Goal: Task Accomplishment & Management: Manage account settings

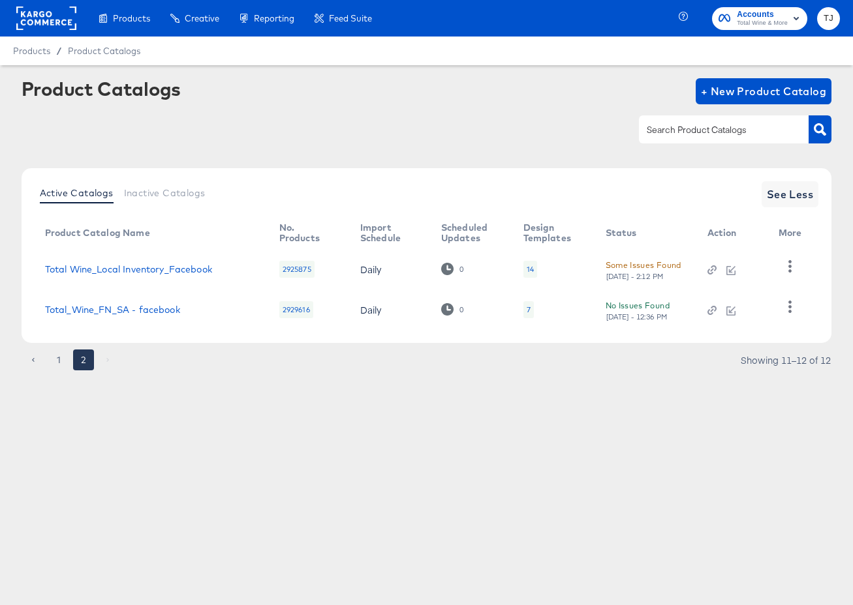
click at [19, 25] on rect at bounding box center [46, 18] width 60 height 23
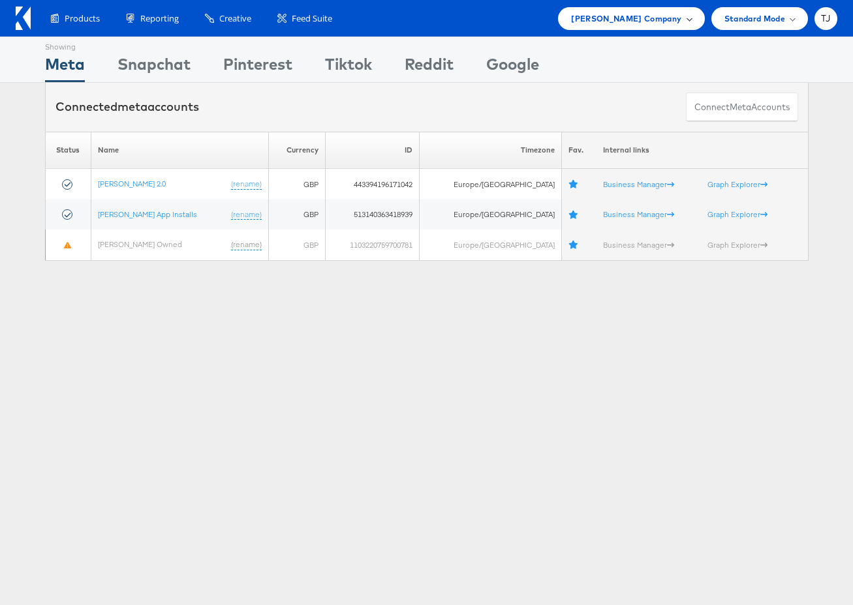
click at [672, 17] on span "John Lewis Company" at bounding box center [626, 19] width 110 height 14
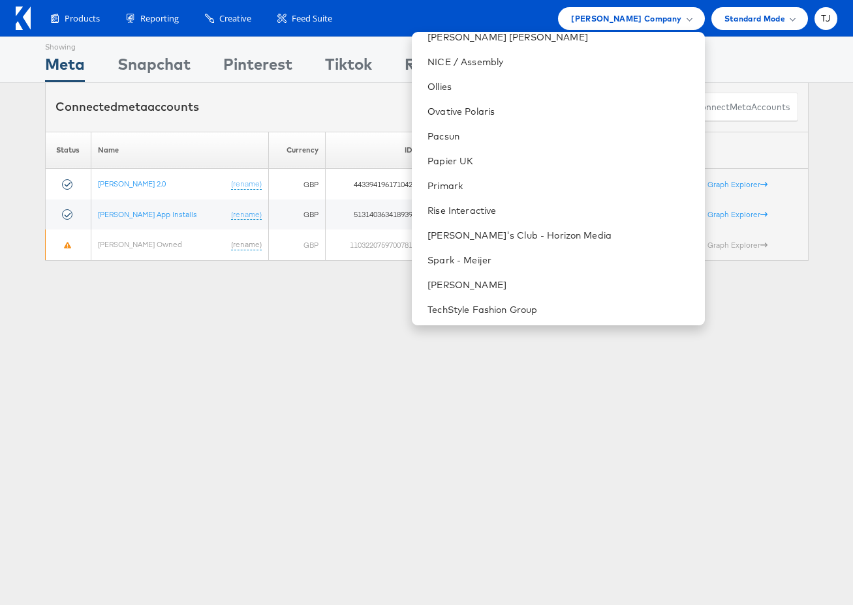
scroll to position [1919, 0]
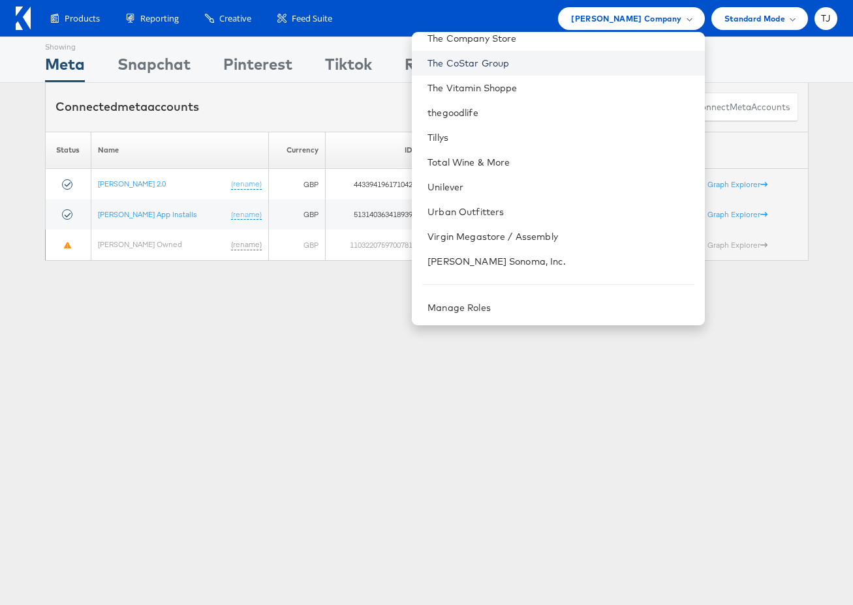
click at [579, 64] on link "The CoStar Group" at bounding box center [560, 63] width 266 height 13
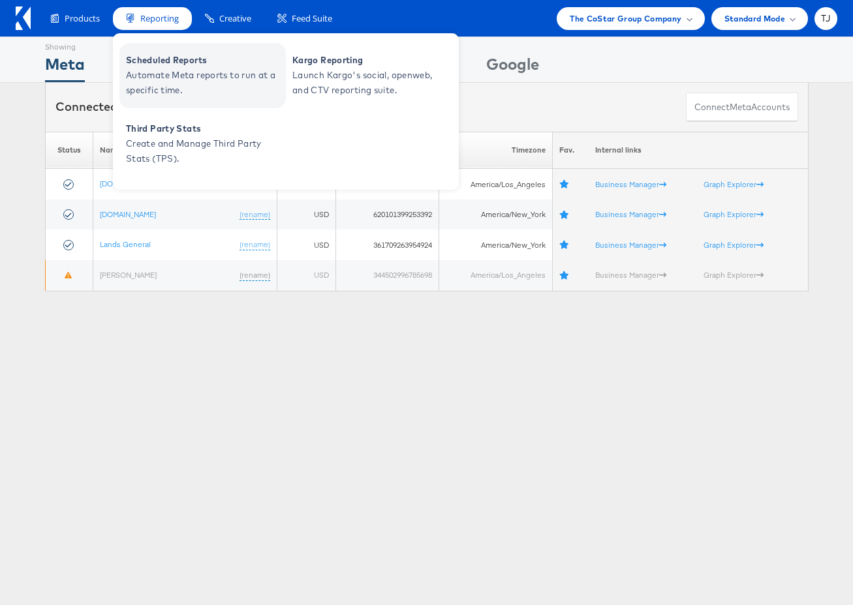
click at [163, 70] on span "Automate Meta reports to run at a specific time." at bounding box center [204, 83] width 157 height 30
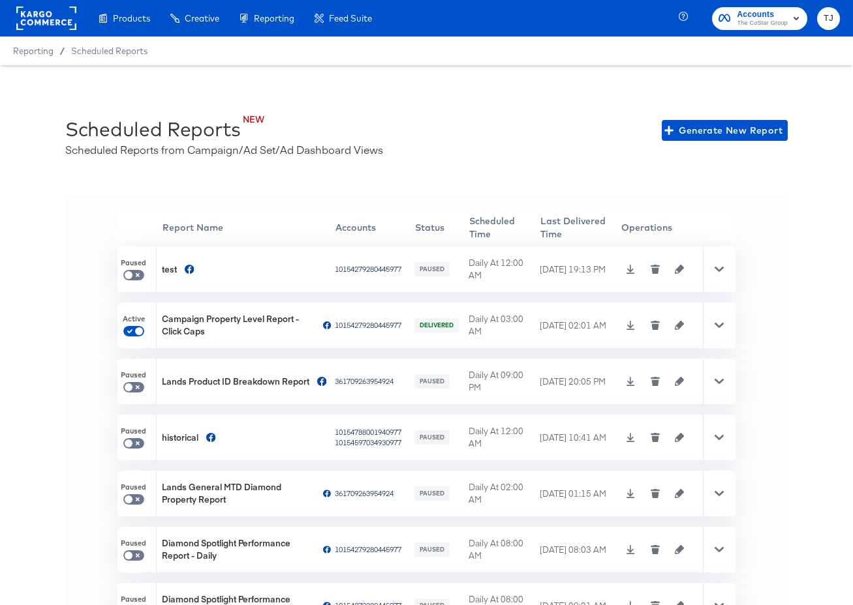
click at [40, 27] on rect at bounding box center [46, 18] width 60 height 23
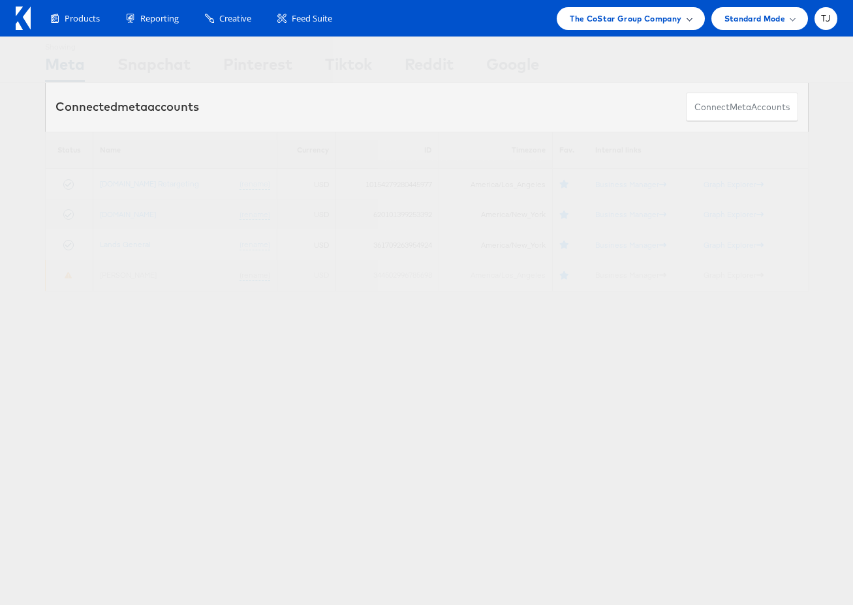
click at [663, 14] on span "The CoStar Group Company" at bounding box center [626, 19] width 112 height 14
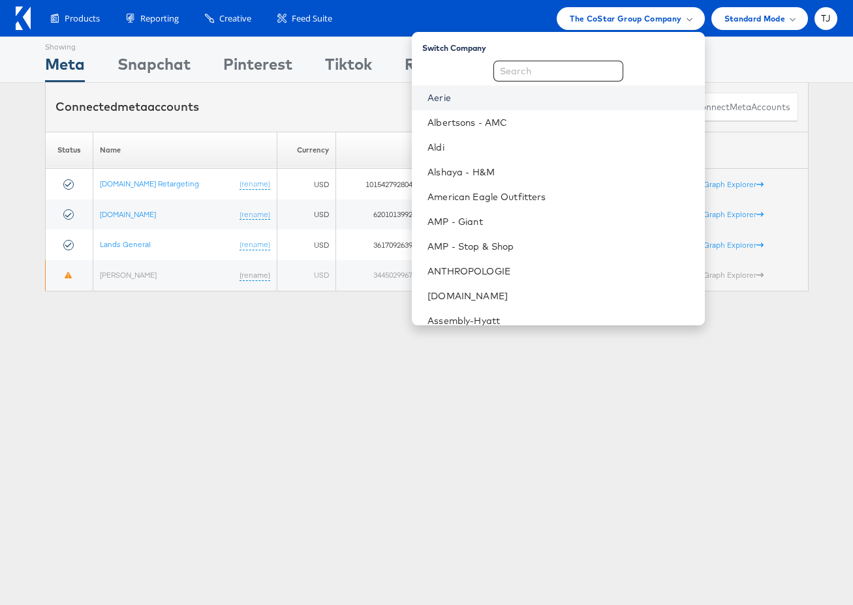
click at [538, 96] on link "Aerie" at bounding box center [560, 97] width 266 height 13
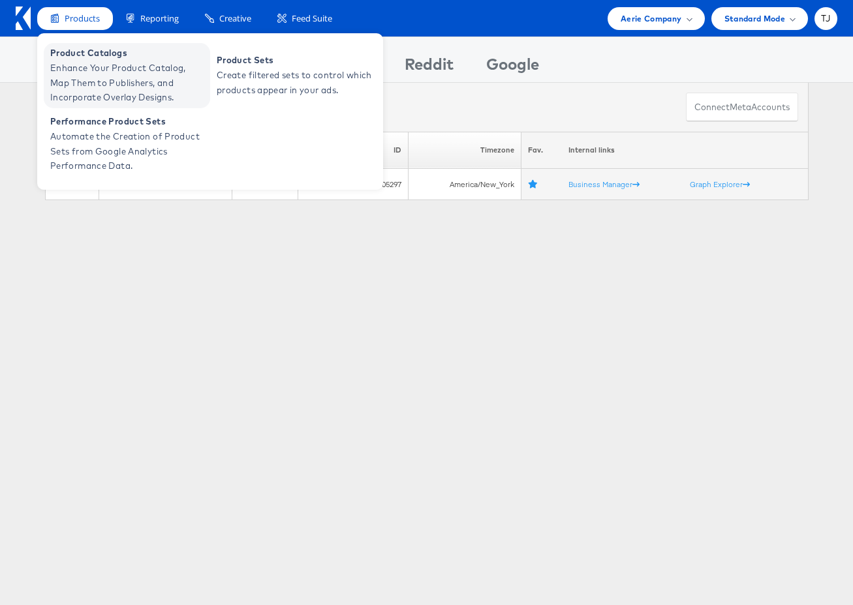
click at [101, 85] on span "Enhance Your Product Catalog, Map Them to Publishers, and Incorporate Overlay D…" at bounding box center [128, 83] width 157 height 44
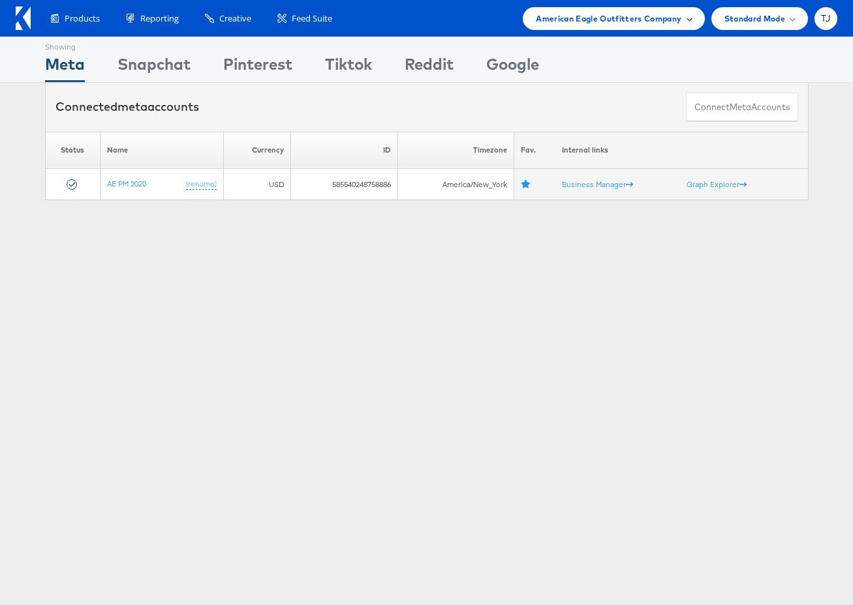
click at [689, 15] on div "American Eagle Outfitters Company" at bounding box center [613, 19] width 155 height 14
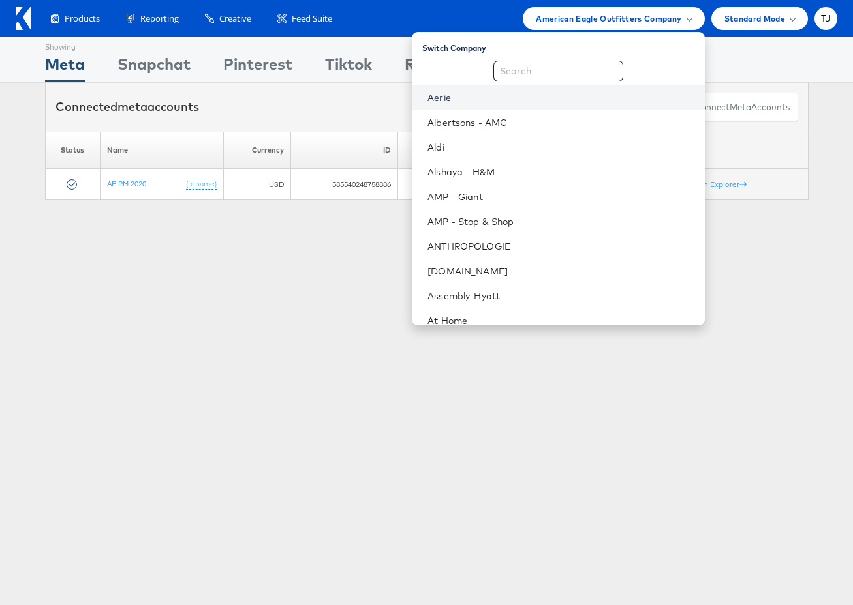
click at [538, 101] on link "Aerie" at bounding box center [560, 97] width 266 height 13
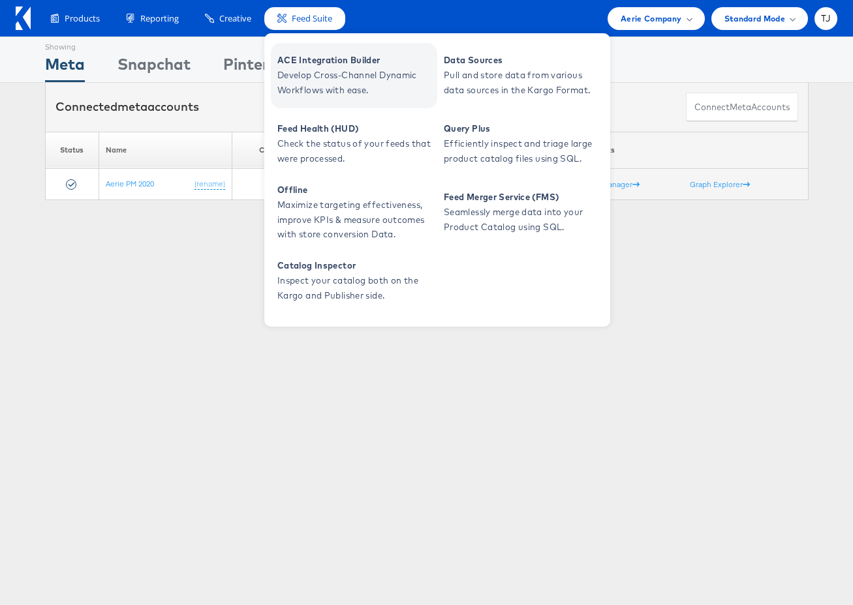
click at [313, 69] on span "Develop Cross-Channel Dynamic Workflows with ease." at bounding box center [355, 83] width 157 height 30
